Goal: Navigation & Orientation: Find specific page/section

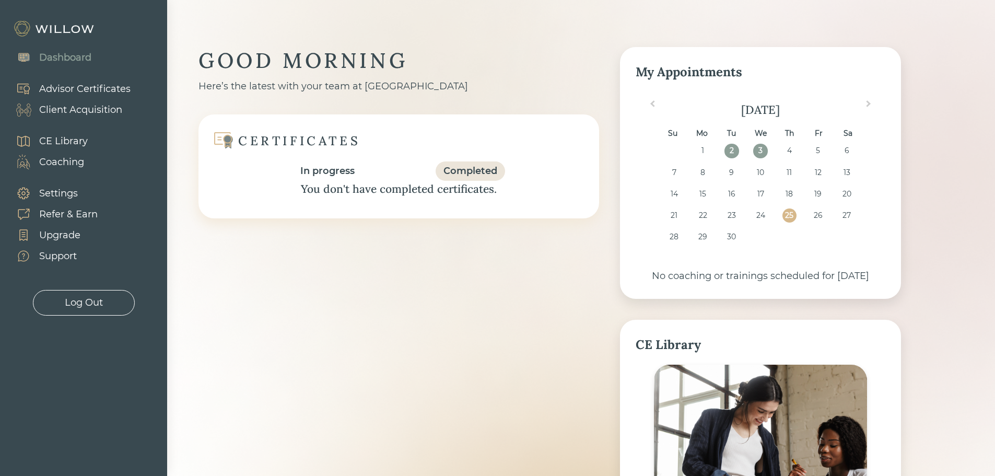
click at [81, 110] on div "Client Acquisition" at bounding box center [80, 110] width 83 height 14
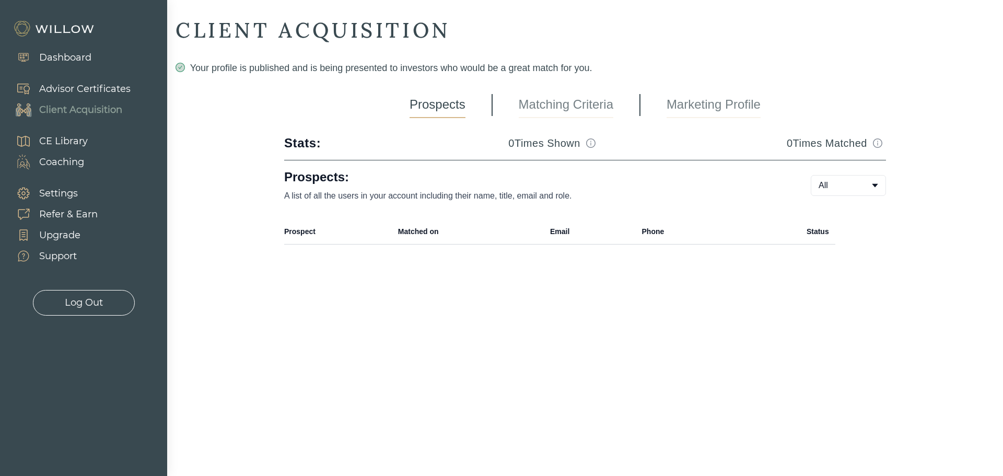
click at [567, 107] on link "Matching Criteria" at bounding box center [566, 105] width 95 height 26
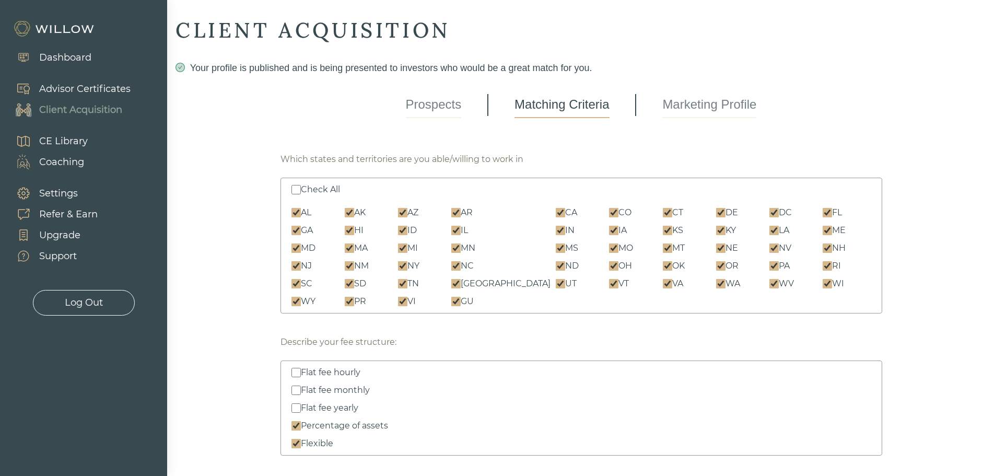
click at [677, 103] on link "Marketing Profile" at bounding box center [709, 105] width 94 height 26
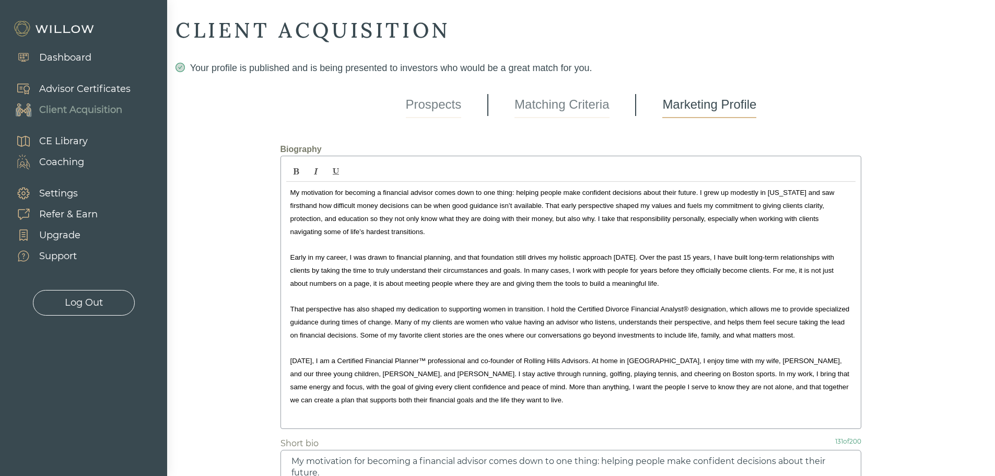
click at [450, 102] on link "Prospects" at bounding box center [434, 105] width 56 height 26
